Goal: Check status: Check status

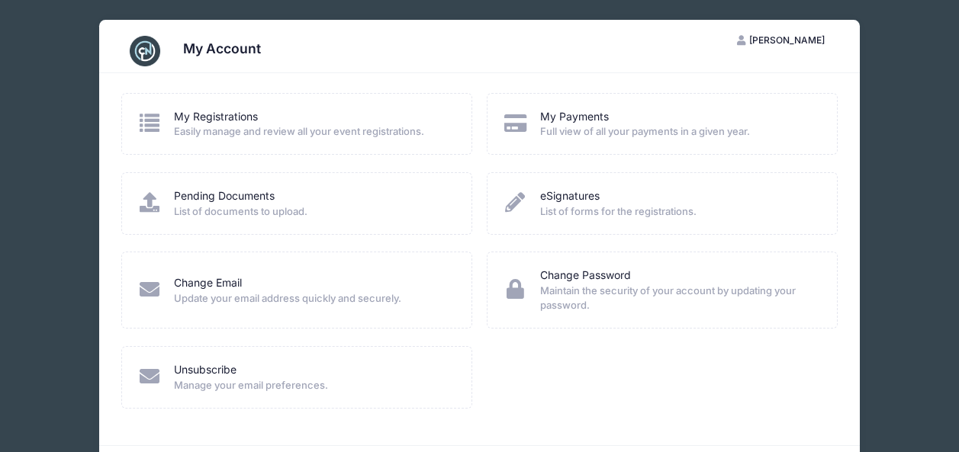
click at [330, 127] on span "Easily manage and review all your event registrations." at bounding box center [313, 131] width 278 height 15
click at [193, 109] on link "My Registrations" at bounding box center [216, 117] width 84 height 16
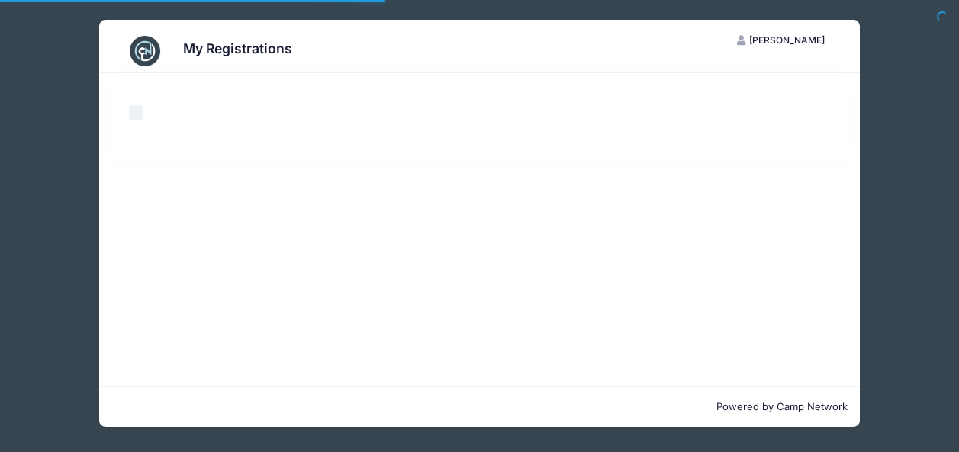
select select "50"
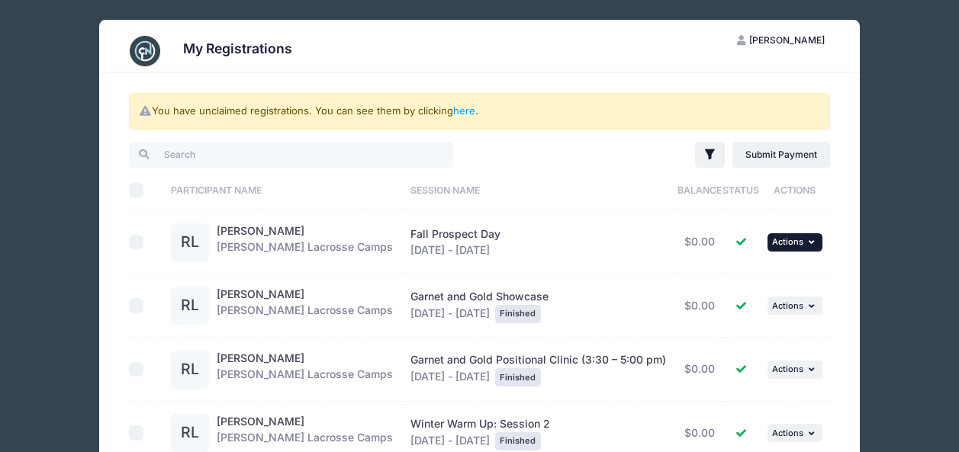
click at [813, 240] on icon "button" at bounding box center [813, 242] width 9 height 8
click at [134, 240] on input "checkbox" at bounding box center [136, 242] width 15 height 15
checkbox input "true"
click at [806, 243] on button "... Actions" at bounding box center [794, 242] width 55 height 18
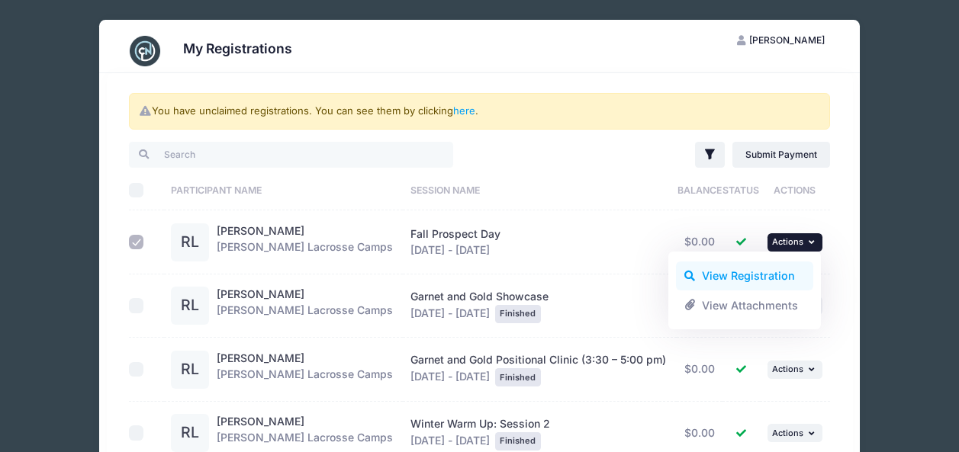
click at [764, 277] on link "View Registration" at bounding box center [745, 276] width 138 height 29
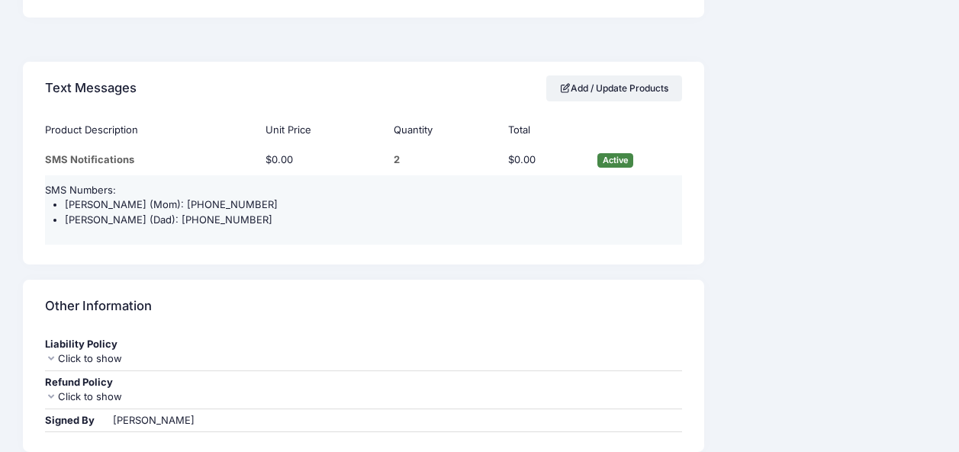
scroll to position [1428, 0]
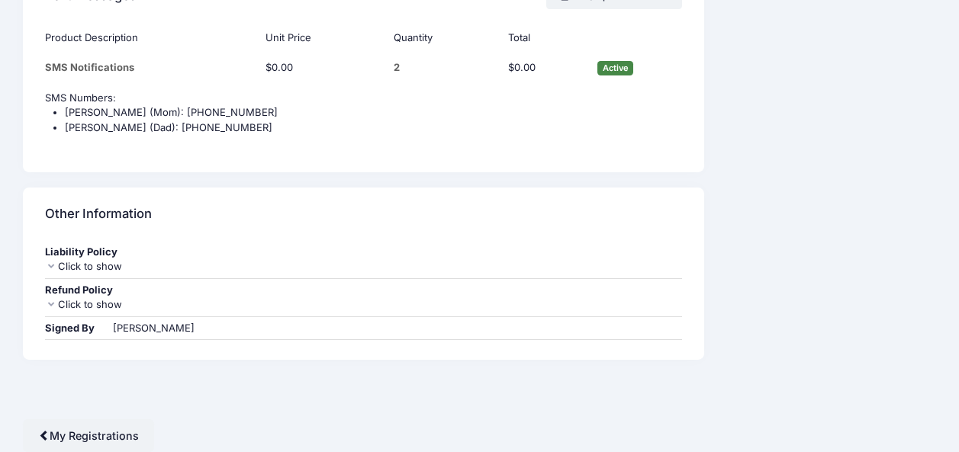
click at [91, 304] on div "Click to show" at bounding box center [363, 305] width 636 height 15
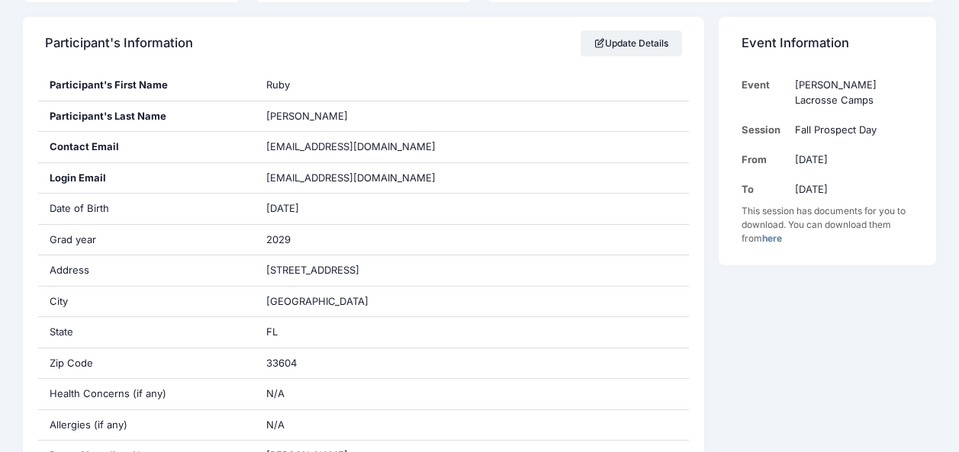
scroll to position [0, 0]
